Goal: Transaction & Acquisition: Book appointment/travel/reservation

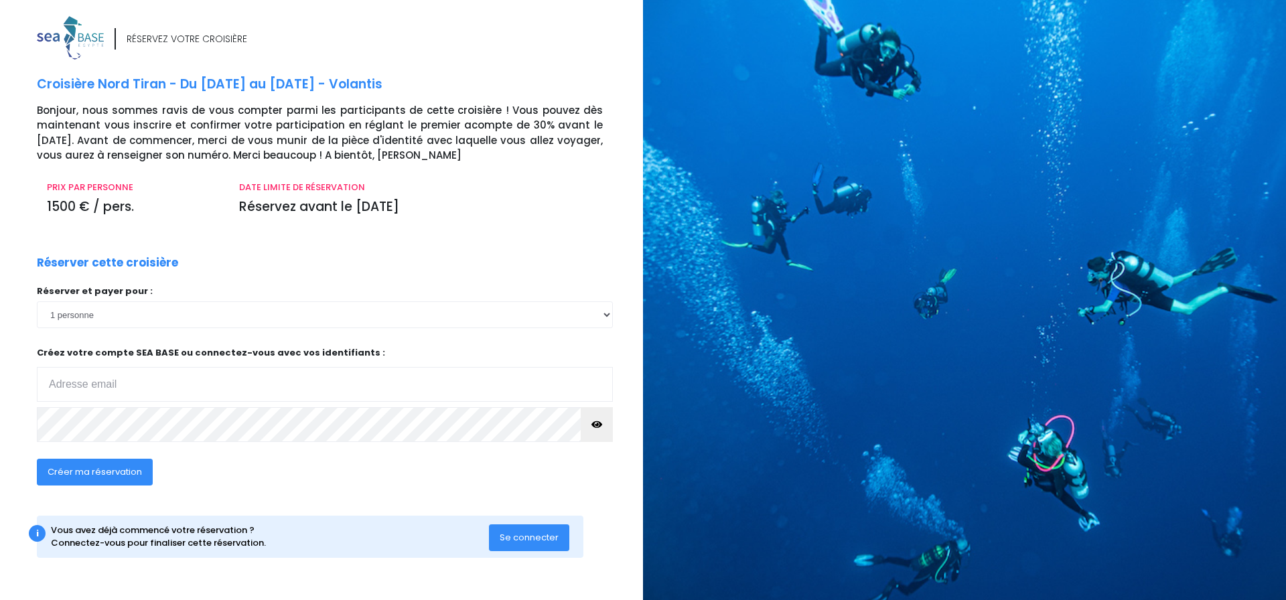
click at [128, 388] on input "email" at bounding box center [325, 384] width 576 height 35
click at [124, 388] on input "email" at bounding box center [325, 384] width 576 height 35
type input "[EMAIL_ADDRESS][DOMAIN_NAME]"
click input "submit" at bounding box center [0, 0] width 0 height 0
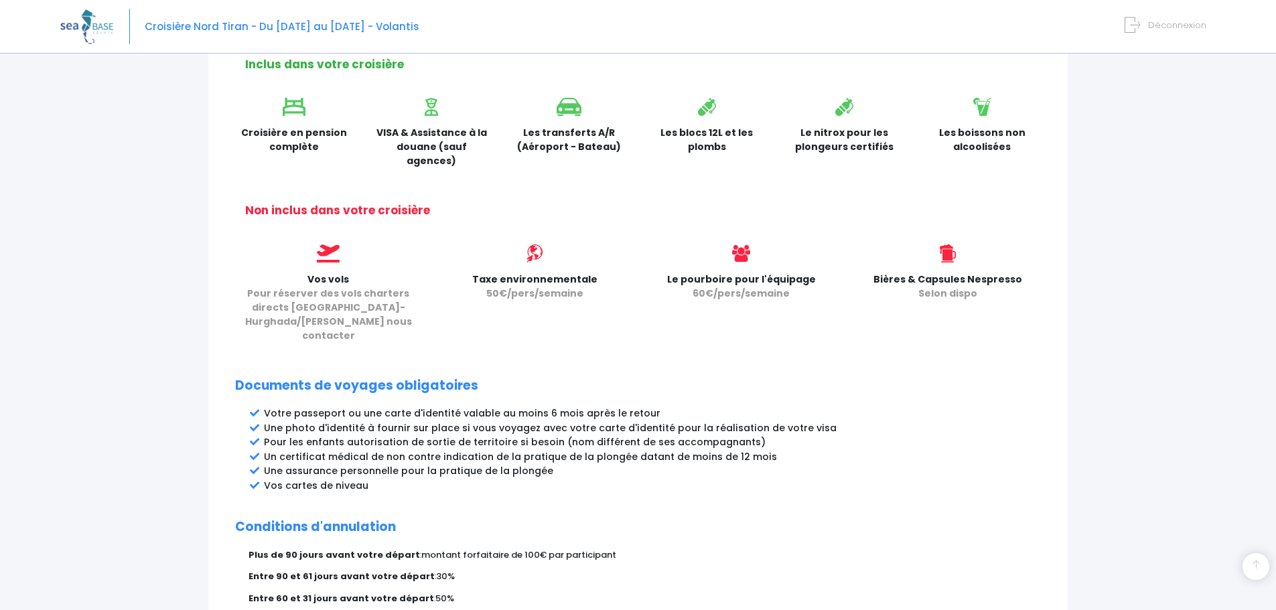
scroll to position [601, 0]
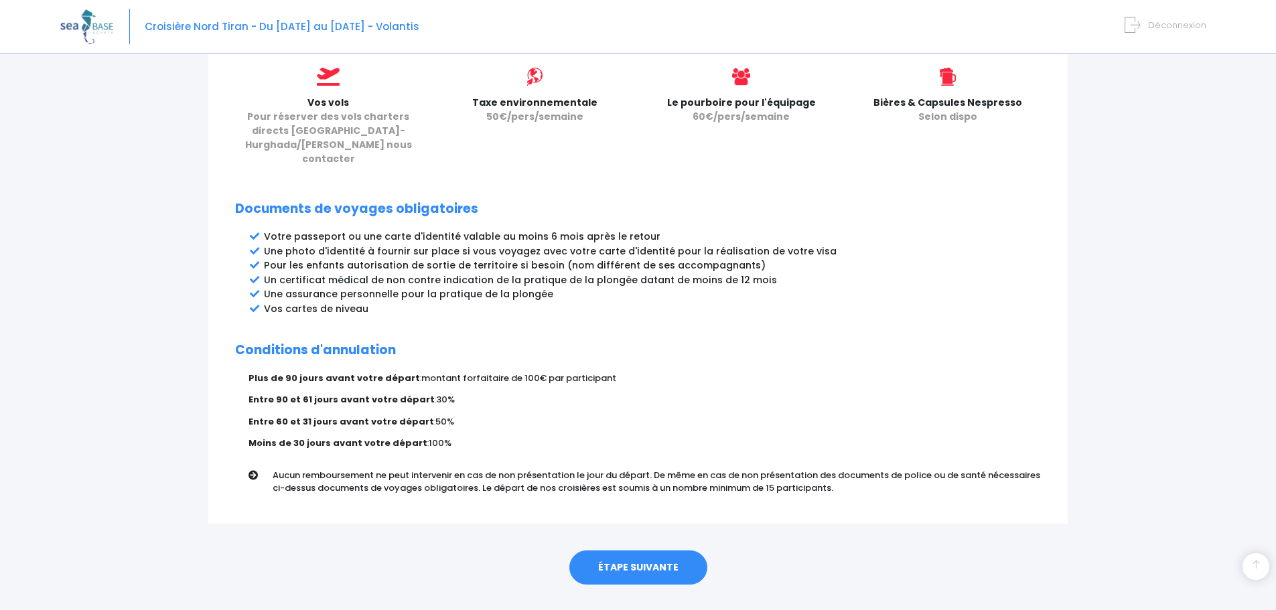
click at [656, 550] on link "ÉTAPE SUIVANTE" at bounding box center [638, 567] width 138 height 35
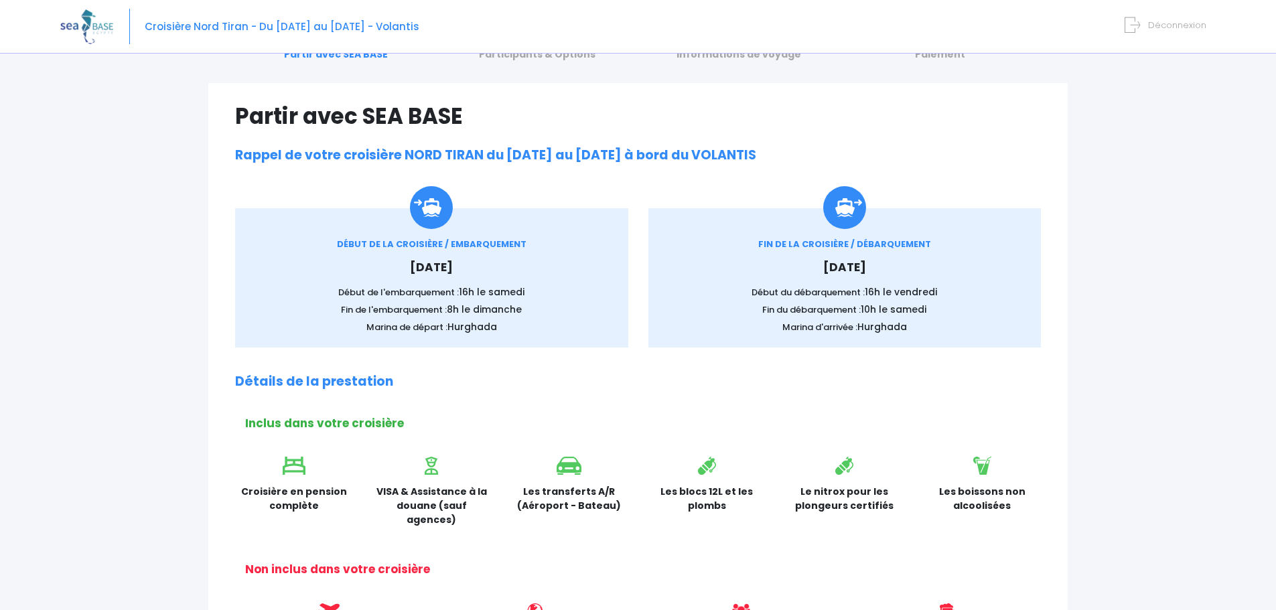
scroll to position [0, 0]
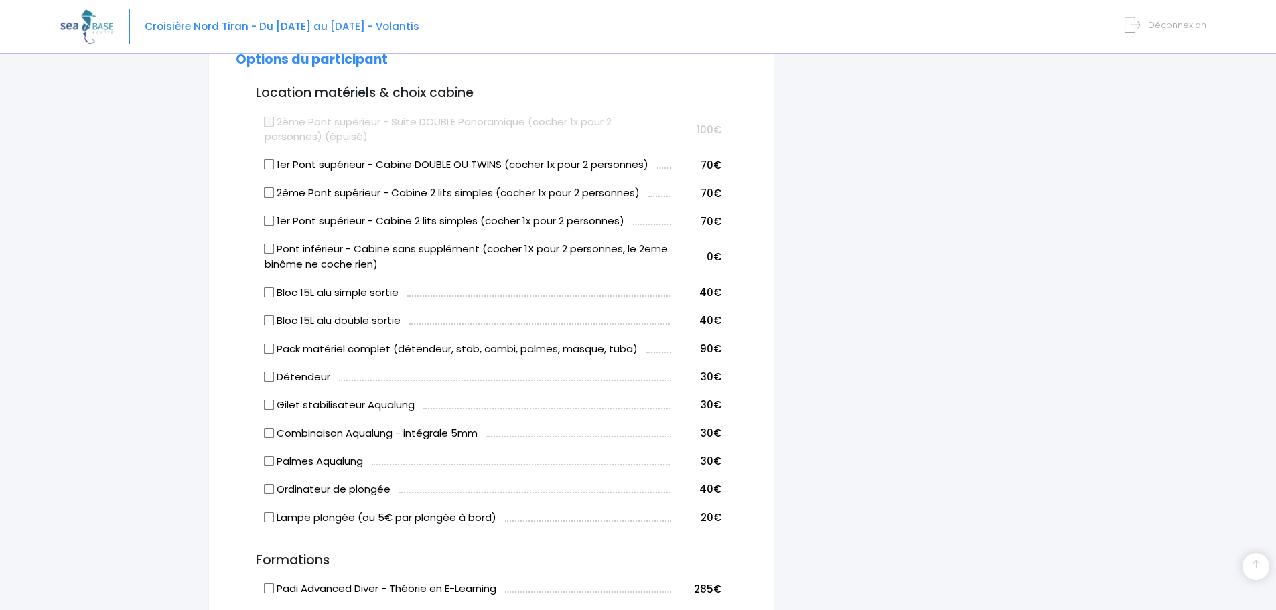
scroll to position [670, 0]
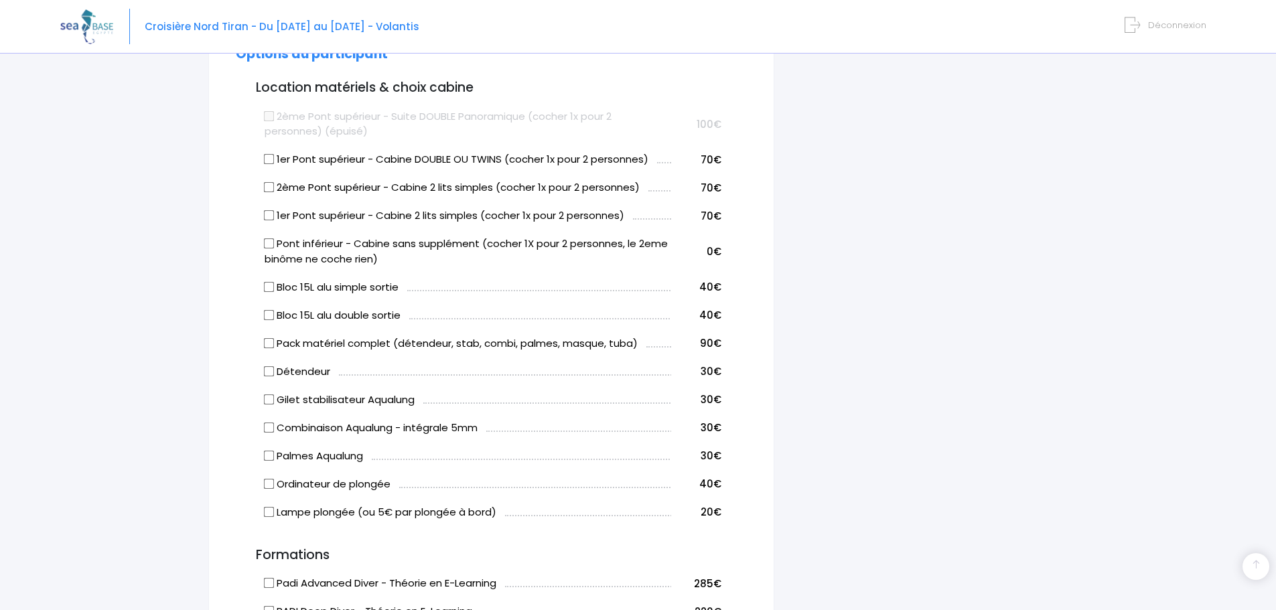
click at [268, 345] on input "Pack matériel complet (détendeur, stab, combi, palmes, masque, tuba)" at bounding box center [269, 343] width 11 height 11
checkbox input "true"
click at [268, 249] on label "Pont inférieur - Cabine sans supplément (cocher 1X pour 2 personnes, le 2eme bi…" at bounding box center [468, 251] width 406 height 30
click at [268, 249] on input "Pont inférieur - Cabine sans supplément (cocher 1X pour 2 personnes, le 2eme bi…" at bounding box center [269, 243] width 11 height 11
checkbox input "true"
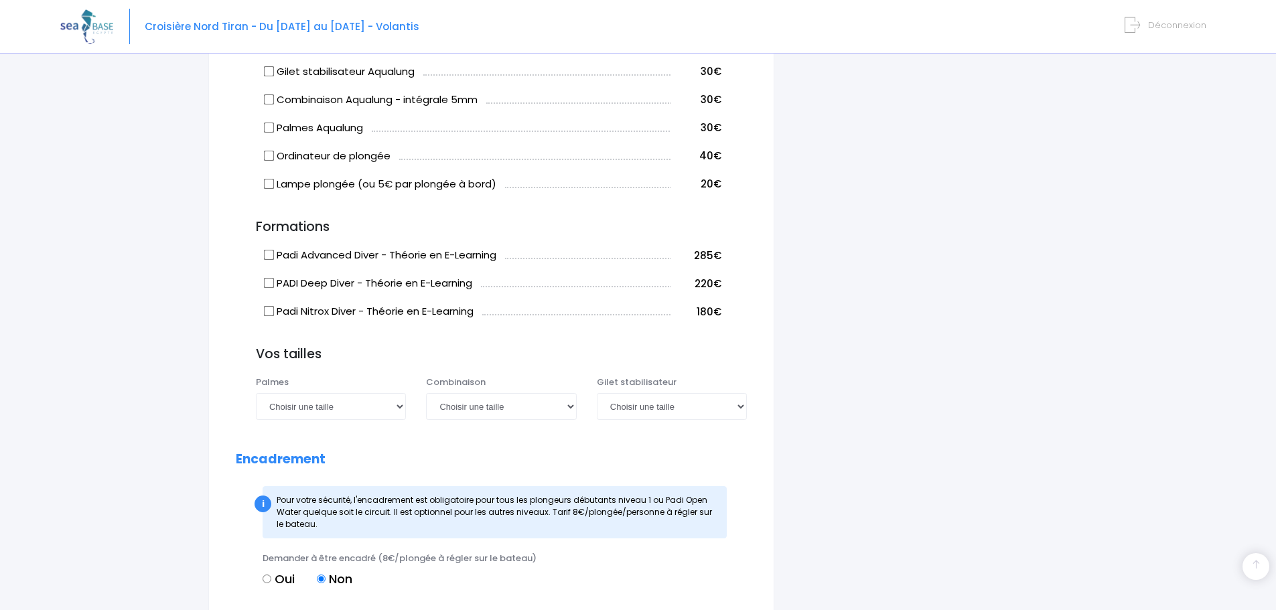
scroll to position [1004, 0]
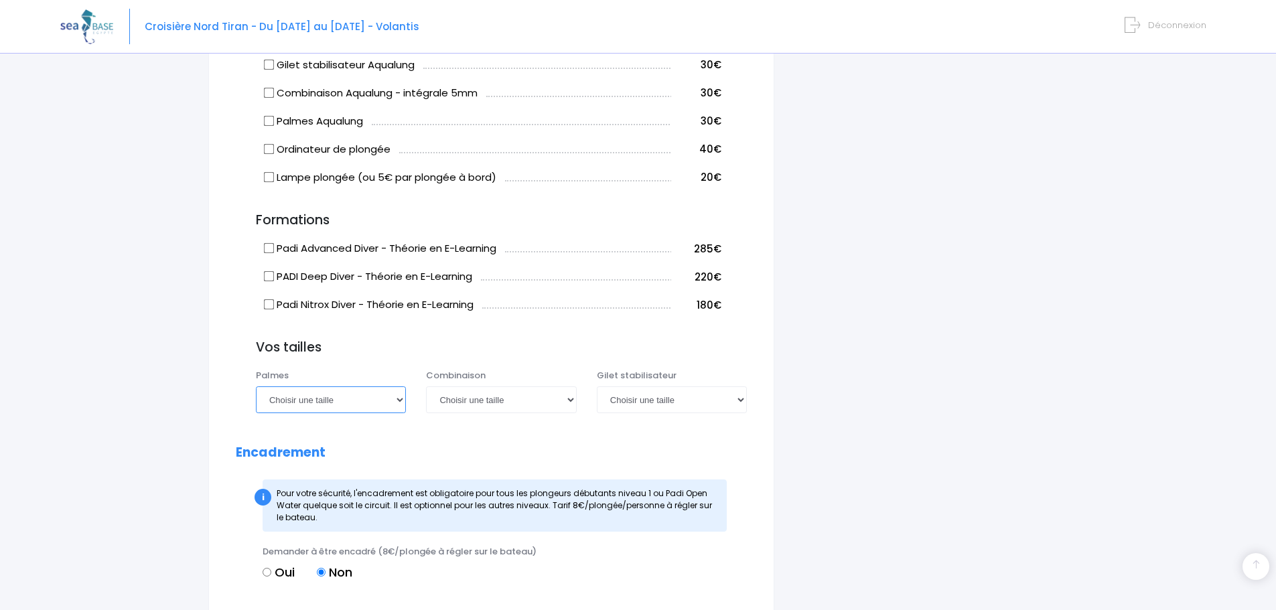
click at [402, 396] on select "Choisir une taille 36/37 38/39 40/41 42/43 44/45 46/47" at bounding box center [331, 399] width 150 height 27
select select "46/47"
click at [256, 386] on select "Choisir une taille 36/37 38/39 40/41 42/43 44/45 46/47" at bounding box center [331, 399] width 150 height 27
click at [504, 394] on select "Choisir une taille XS S M ML L XL XXL" at bounding box center [501, 399] width 150 height 27
select select "XXL"
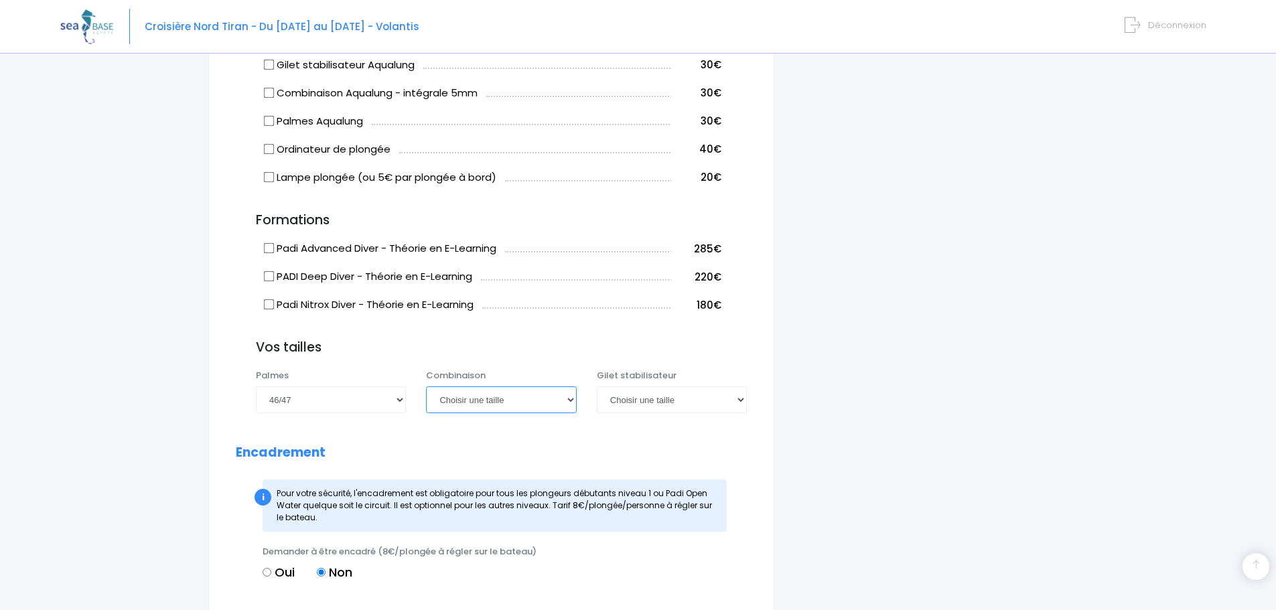
click at [426, 386] on select "Choisir une taille XS S M ML L XL XXL" at bounding box center [501, 399] width 150 height 27
click at [627, 400] on select "Choisir une taille XXS XS S M ML L XL XXL" at bounding box center [672, 399] width 150 height 27
select select "XL"
click at [597, 386] on select "Choisir une taille XXS XS S M ML L XL XXL" at bounding box center [672, 399] width 150 height 27
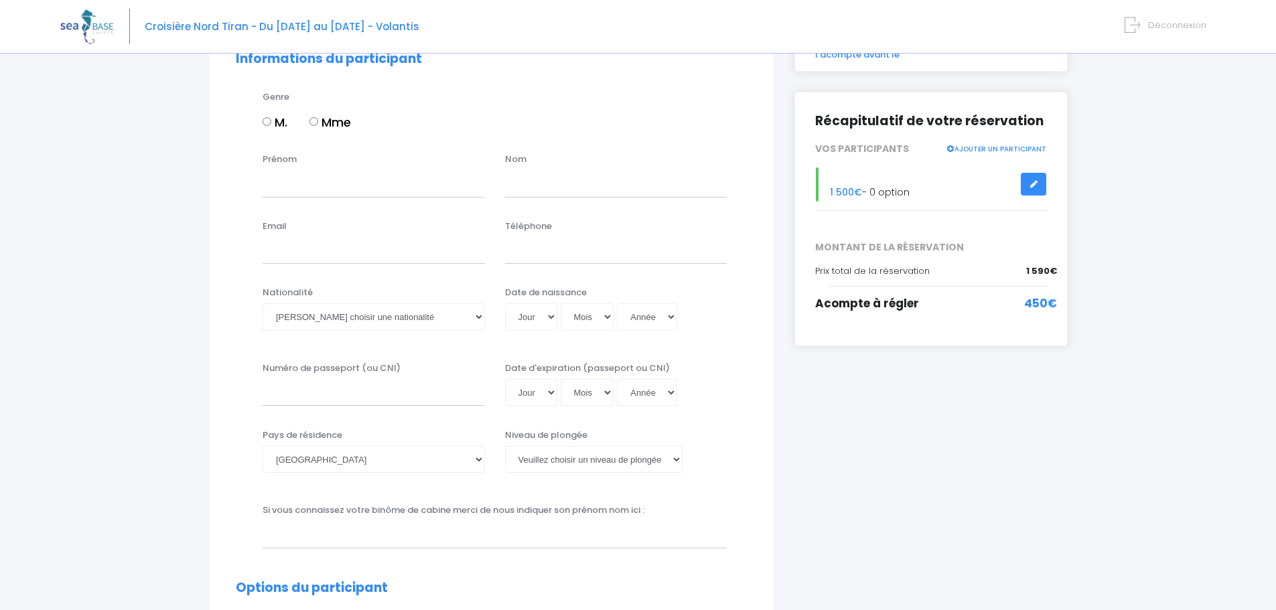
scroll to position [0, 0]
